Goal: Information Seeking & Learning: Learn about a topic

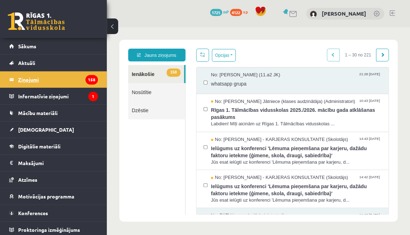
click at [39, 87] on legend "Ziņojumi 158" at bounding box center [58, 79] width 80 height 16
click at [21, 125] on link "[DEMOGRAPHIC_DATA]" at bounding box center [53, 130] width 89 height 16
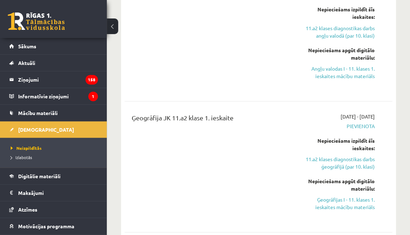
scroll to position [273, 0]
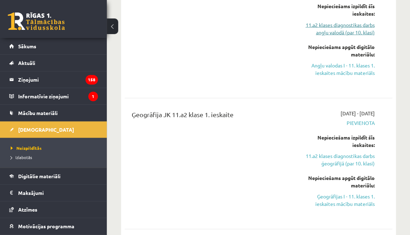
click at [367, 30] on link "11.a2 klases diagnostikas darbs angļu valodā (par 10. klasi)" at bounding box center [337, 28] width 74 height 15
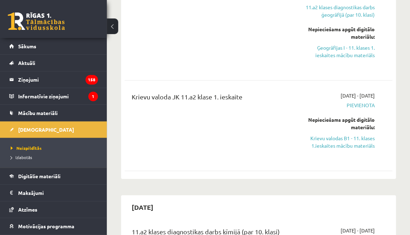
scroll to position [429, 0]
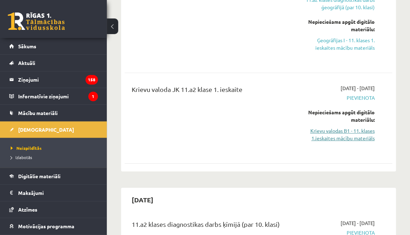
click at [344, 134] on link "Krievu valodas B1 - 11. klases 1.ieskaites mācību materiāls" at bounding box center [337, 134] width 74 height 15
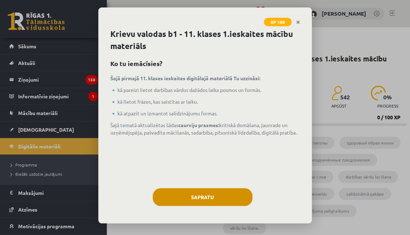
click at [234, 204] on button "Sapratu" at bounding box center [203, 197] width 100 height 18
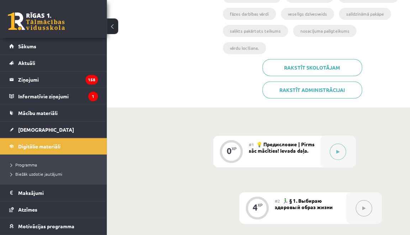
scroll to position [182, 0]
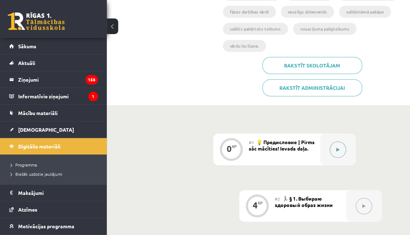
click at [336, 148] on icon at bounding box center [337, 150] width 3 height 4
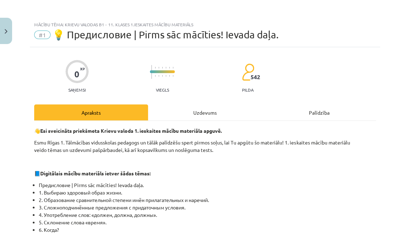
click at [208, 111] on div "Uzdevums" at bounding box center [205, 113] width 114 height 16
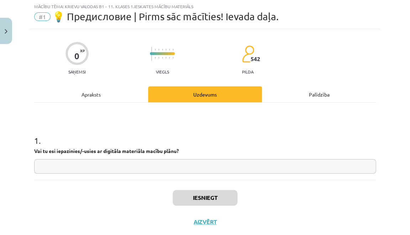
click at [175, 168] on input "text" at bounding box center [204, 166] width 341 height 15
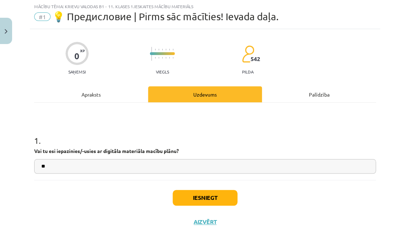
type input "*"
type input "**"
click at [204, 206] on div "Iesniegt Aizvērt" at bounding box center [204, 205] width 341 height 50
click at [204, 201] on button "Iesniegt" at bounding box center [204, 198] width 65 height 16
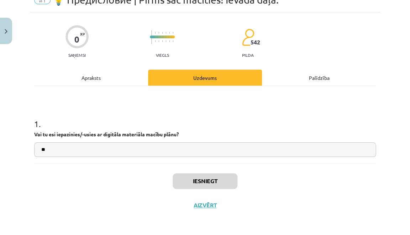
scroll to position [35, 0]
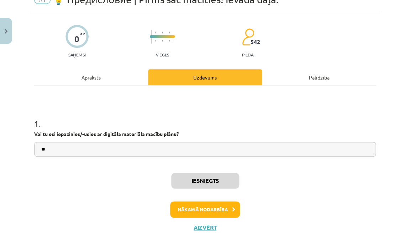
click at [203, 210] on button "Nākamā nodarbība" at bounding box center [205, 210] width 70 height 16
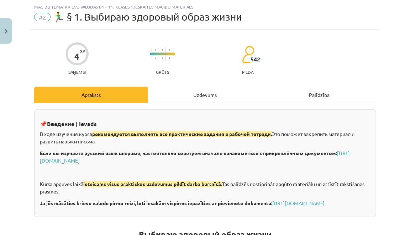
click at [207, 95] on div "Uzdevums" at bounding box center [205, 95] width 114 height 16
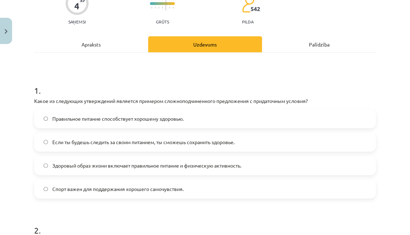
scroll to position [75, 0]
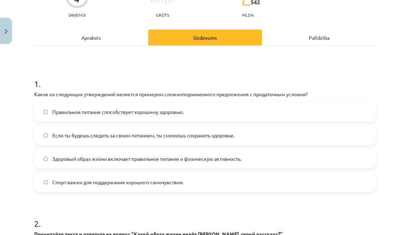
click at [89, 35] on div "Apraksts" at bounding box center [91, 38] width 114 height 16
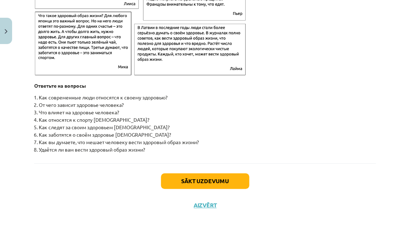
scroll to position [1163, 0]
click at [189, 182] on button "Sākt uzdevumu" at bounding box center [205, 181] width 88 height 16
